Goal: Information Seeking & Learning: Check status

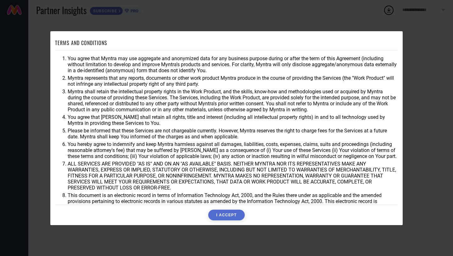
click at [228, 213] on button "I ACCEPT" at bounding box center [226, 214] width 36 height 11
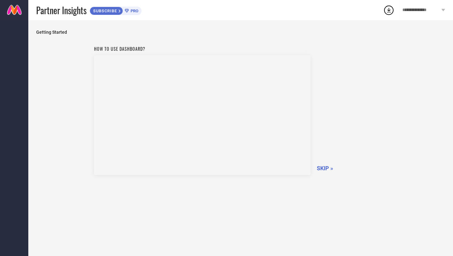
click at [415, 10] on span "**********" at bounding box center [421, 10] width 37 height 5
click at [266, 30] on span "Getting Started" at bounding box center [240, 32] width 409 height 5
click at [321, 162] on div "How to use dashboard? SKIP »" at bounding box center [241, 110] width 294 height 134
click at [322, 167] on span "SKIP »" at bounding box center [325, 168] width 16 height 7
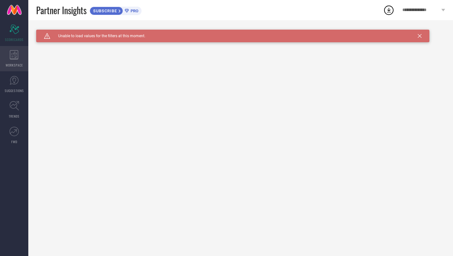
click at [15, 57] on icon at bounding box center [14, 54] width 9 height 9
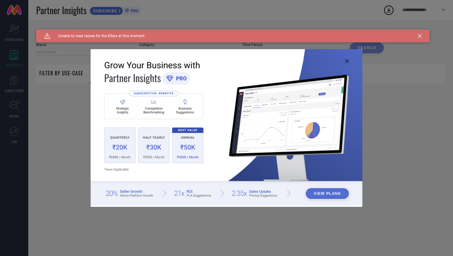
type input "1 STOP FASHION"
type input "All"
click at [348, 62] on icon at bounding box center [347, 61] width 4 height 4
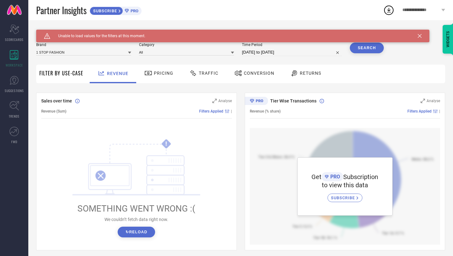
click at [419, 37] on icon at bounding box center [420, 36] width 4 height 4
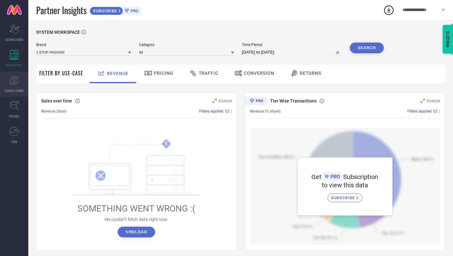
click at [14, 82] on icon at bounding box center [14, 80] width 4 height 6
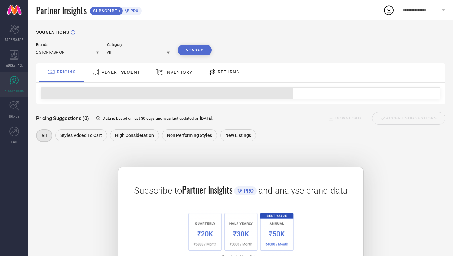
click at [68, 56] on div "Brands 1 STOP FASHION Category All Search PRICING ADVERTISEMENT INVENTORY RETUR…" at bounding box center [240, 170] width 409 height 254
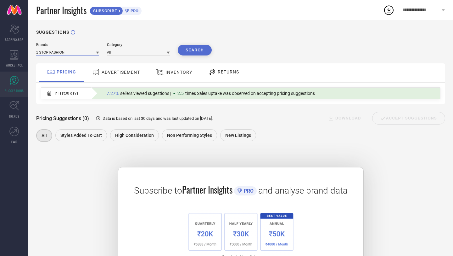
click at [67, 52] on input at bounding box center [67, 52] width 63 height 7
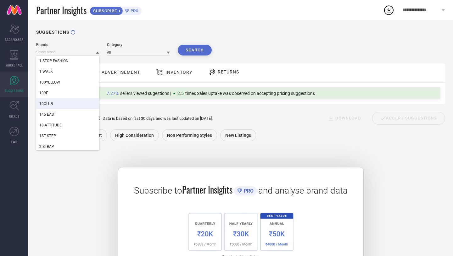
click at [60, 120] on div "145 EAST" at bounding box center [67, 114] width 63 height 11
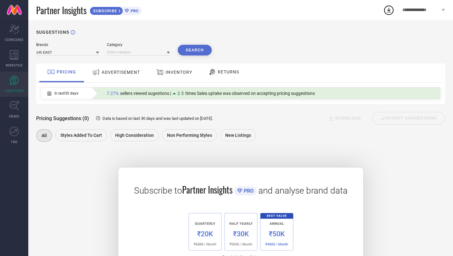
click at [194, 50] on button "Search" at bounding box center [195, 50] width 34 height 11
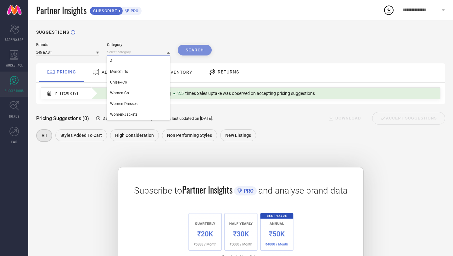
click at [127, 52] on input at bounding box center [138, 52] width 63 height 7
click at [124, 104] on span "Women-Dresses" at bounding box center [123, 103] width 27 height 4
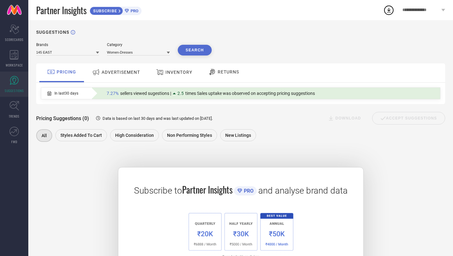
click at [192, 46] on button "Search" at bounding box center [195, 50] width 34 height 11
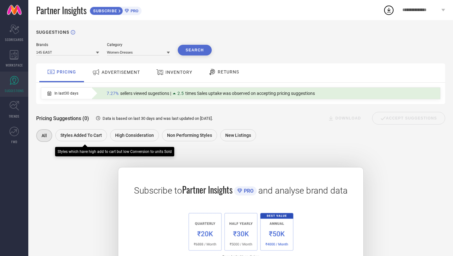
click at [81, 134] on span "Styles Added To Cart" at bounding box center [81, 135] width 42 height 5
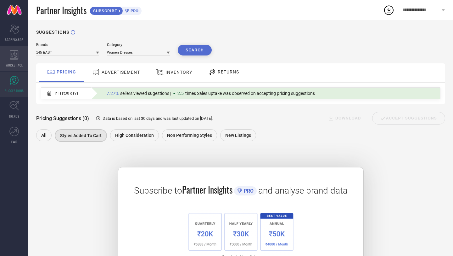
click at [18, 47] on div "WORKSPACE" at bounding box center [14, 58] width 28 height 25
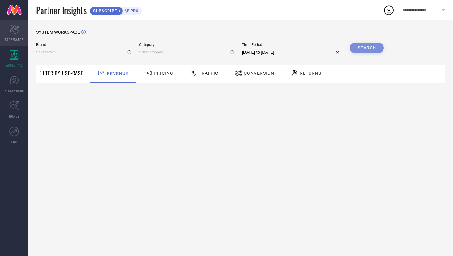
click at [18, 29] on icon "Scorecard" at bounding box center [14, 29] width 10 height 9
